Goal: Task Accomplishment & Management: Use online tool/utility

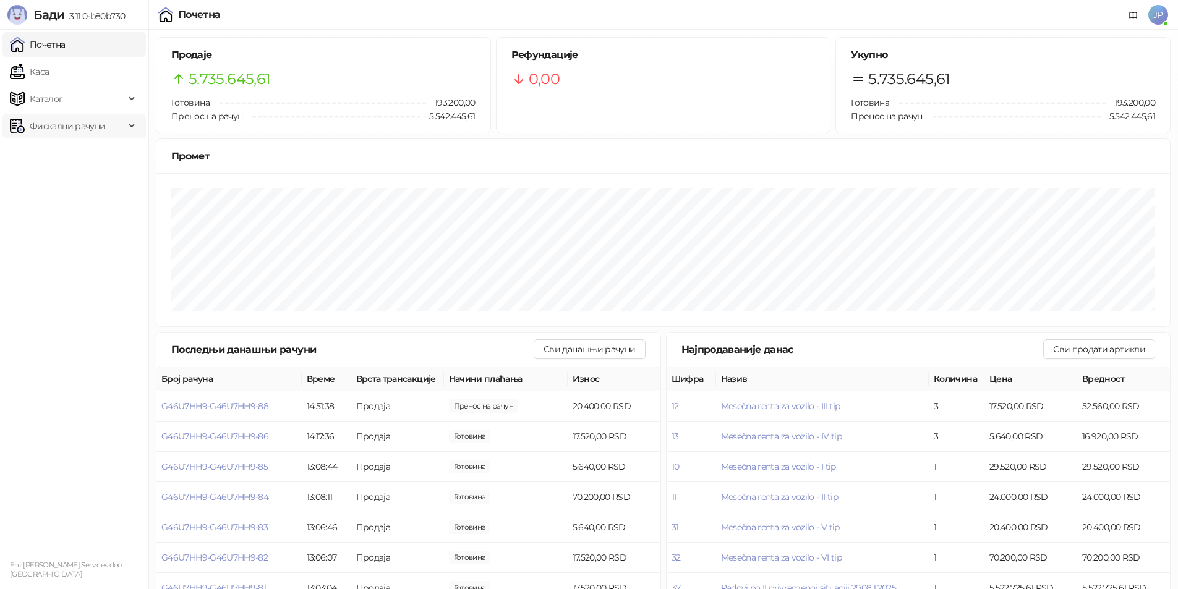
click at [49, 124] on span "Фискални рачуни" at bounding box center [67, 126] width 75 height 25
click at [47, 155] on link "Издати рачуни" at bounding box center [56, 153] width 83 height 25
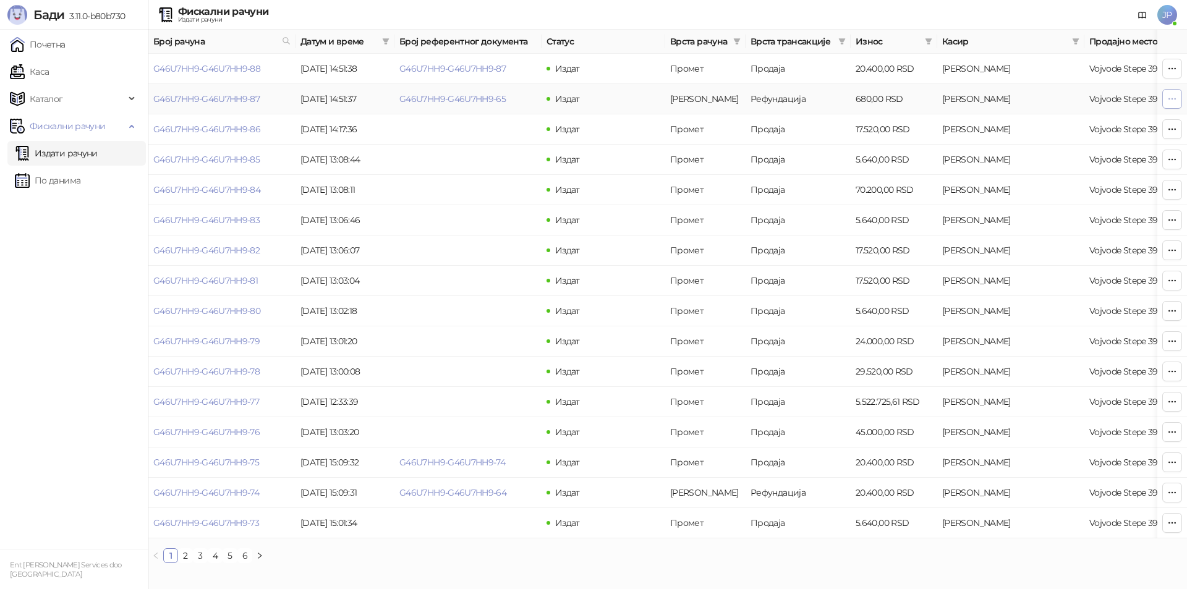
click at [1173, 98] on icon "button" at bounding box center [1172, 99] width 10 height 10
click at [1065, 168] on span "Штампај на А4 штампачу" at bounding box center [1096, 169] width 151 height 14
click at [1172, 67] on icon "button" at bounding box center [1172, 69] width 10 height 10
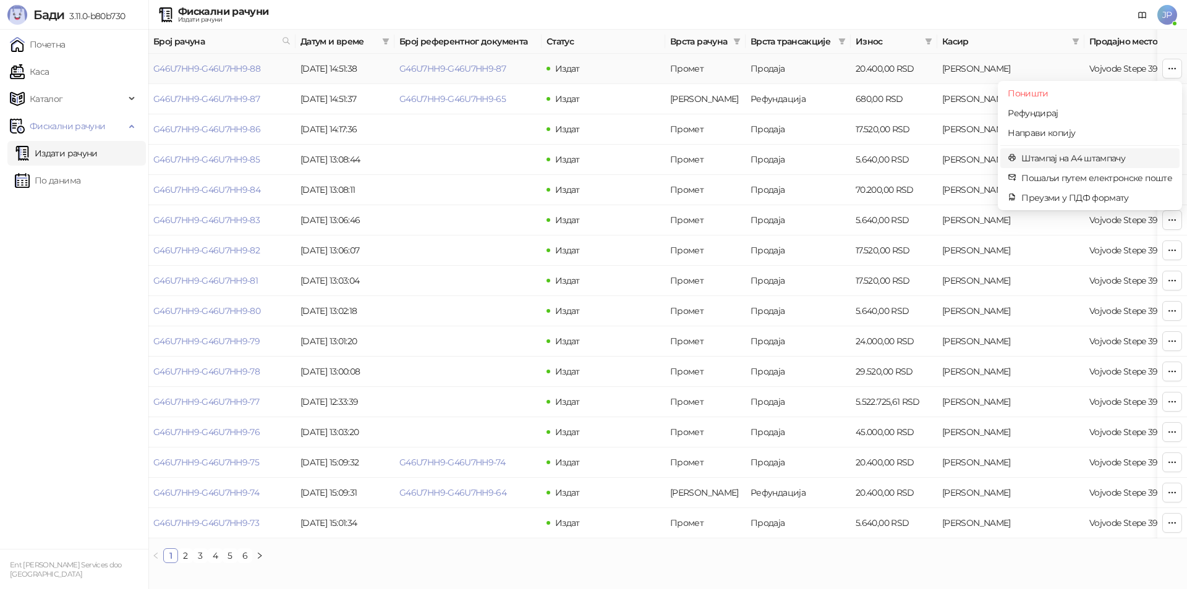
click at [1058, 156] on span "Штампај на А4 штампачу" at bounding box center [1096, 158] width 151 height 14
